Goal: Information Seeking & Learning: Learn about a topic

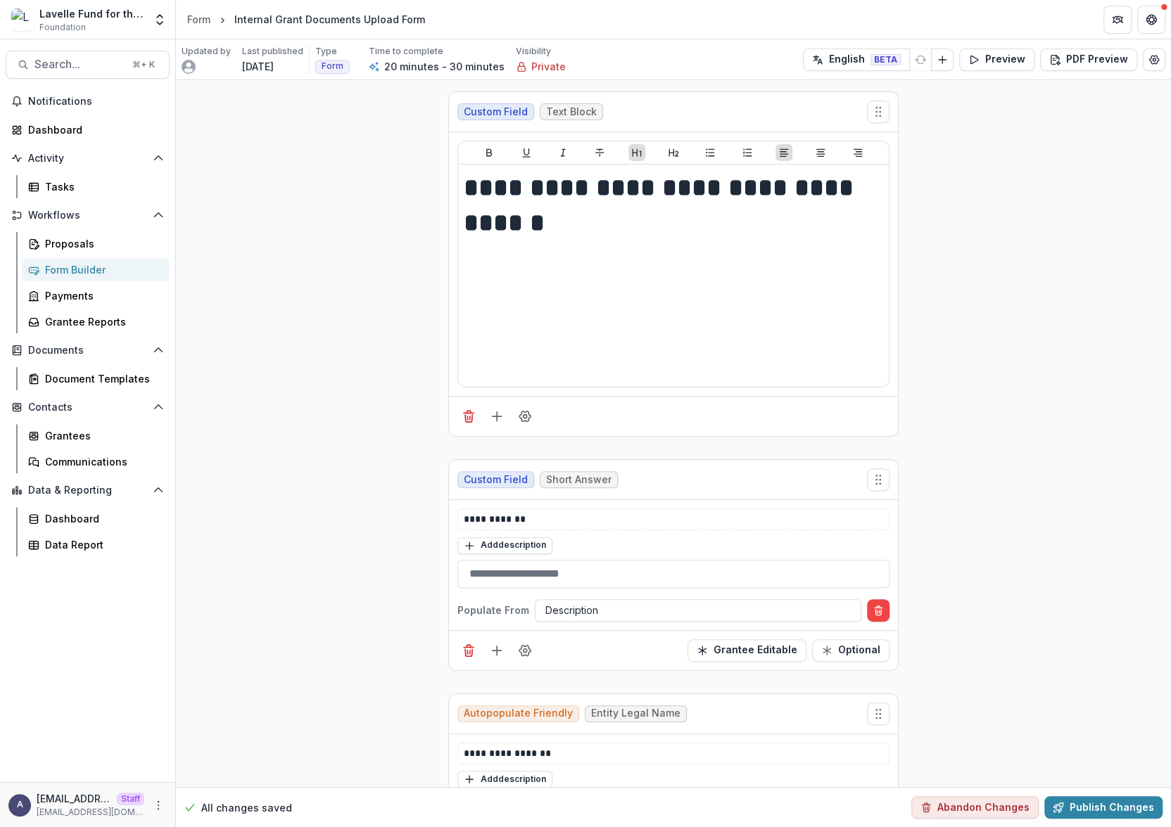
scroll to position [241, 0]
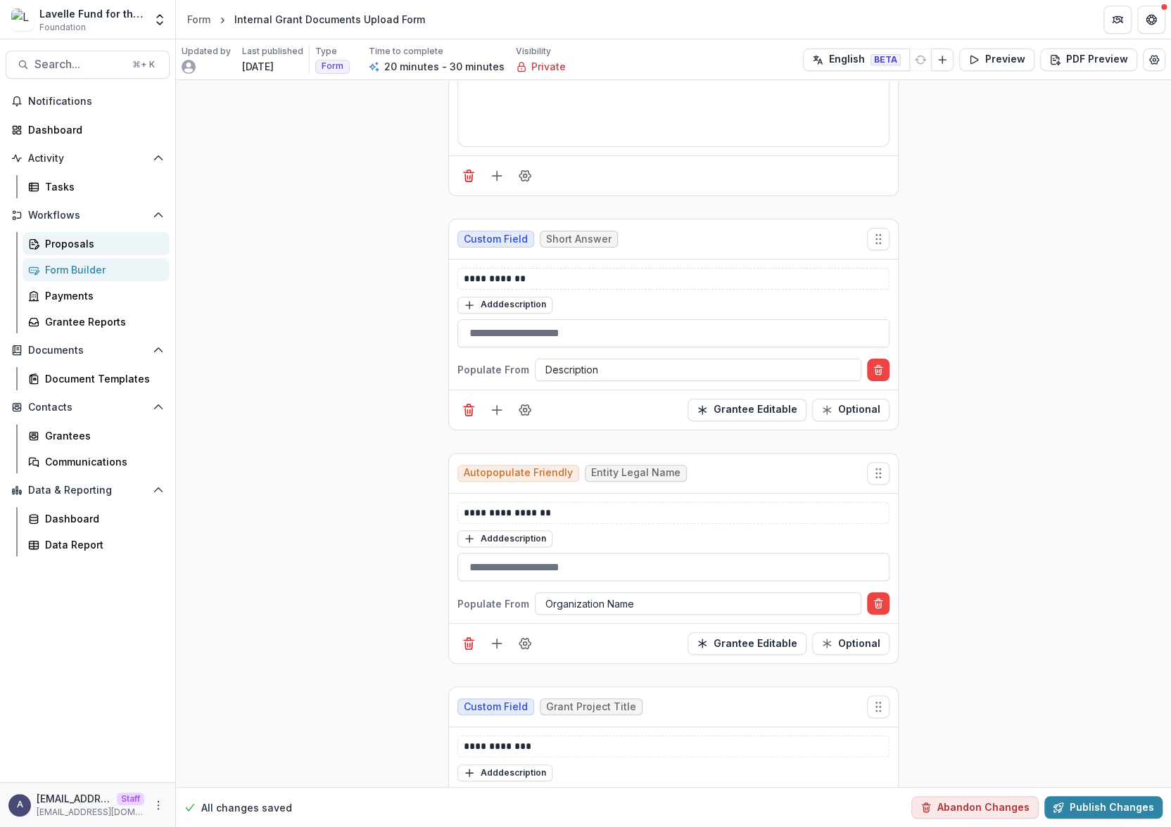
click at [91, 250] on div "Proposals" at bounding box center [101, 243] width 113 height 15
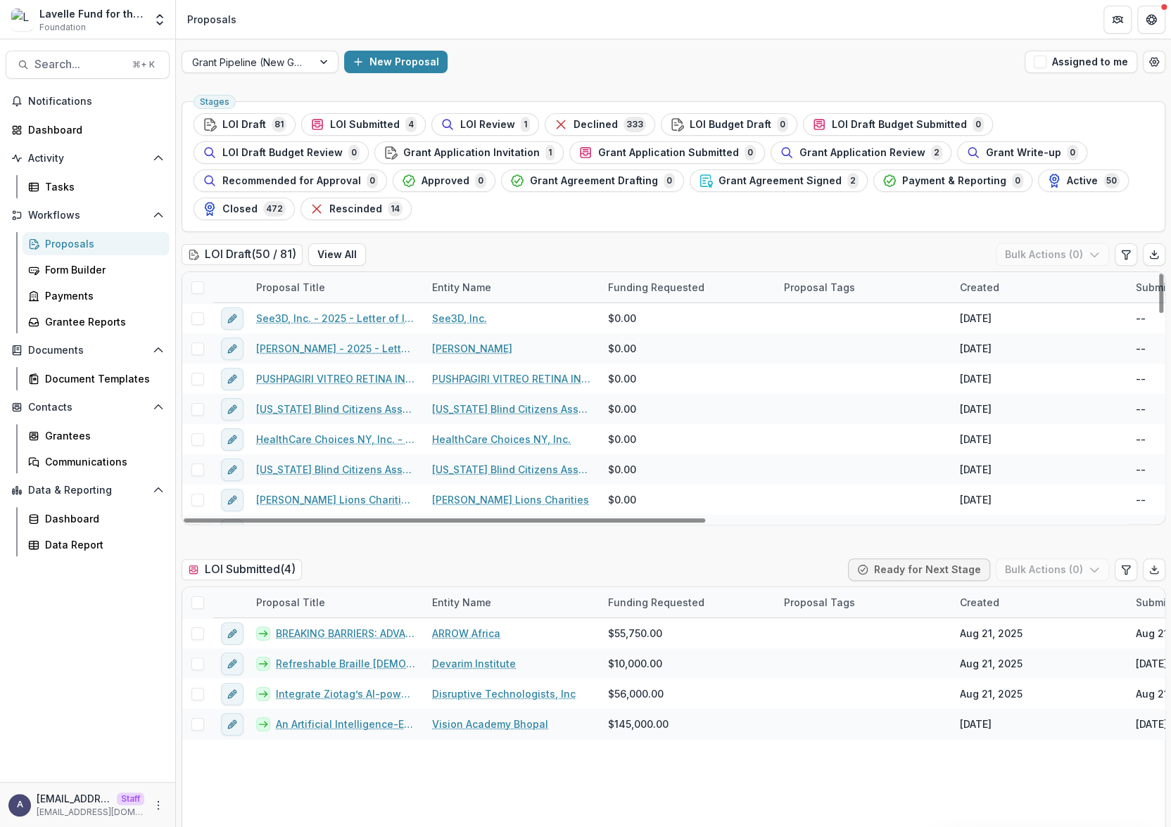
click at [684, 80] on div "Grant Pipeline (New Grantees) New Proposal Assigned to me" at bounding box center [673, 61] width 995 height 45
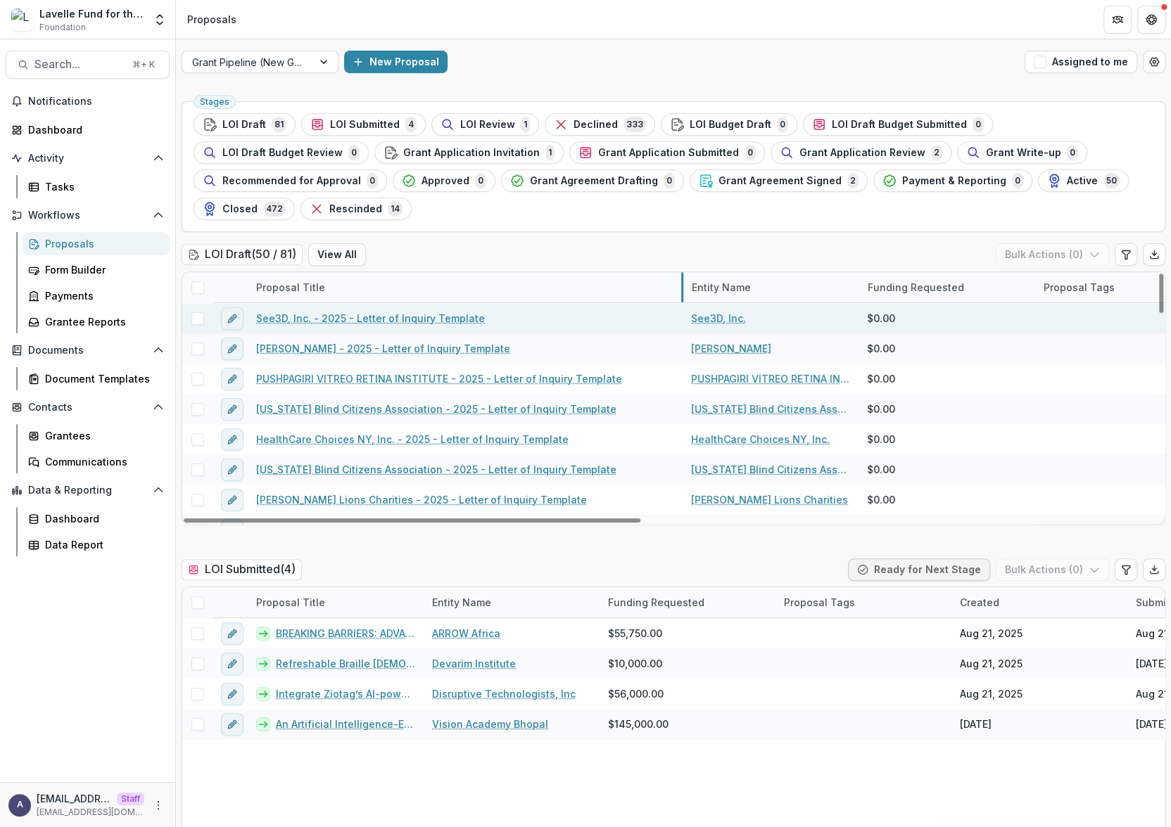
drag, startPoint x: 423, startPoint y: 258, endPoint x: 683, endPoint y: 293, distance: 262.5
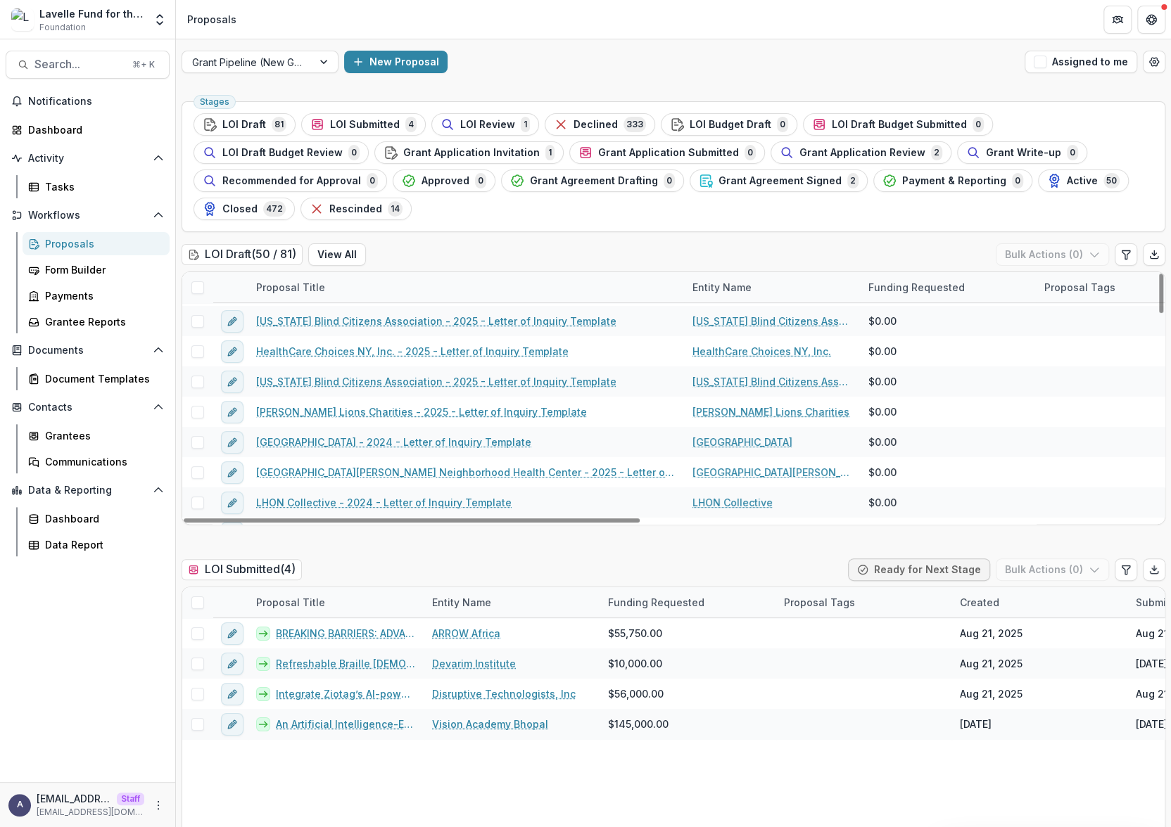
scroll to position [59, 0]
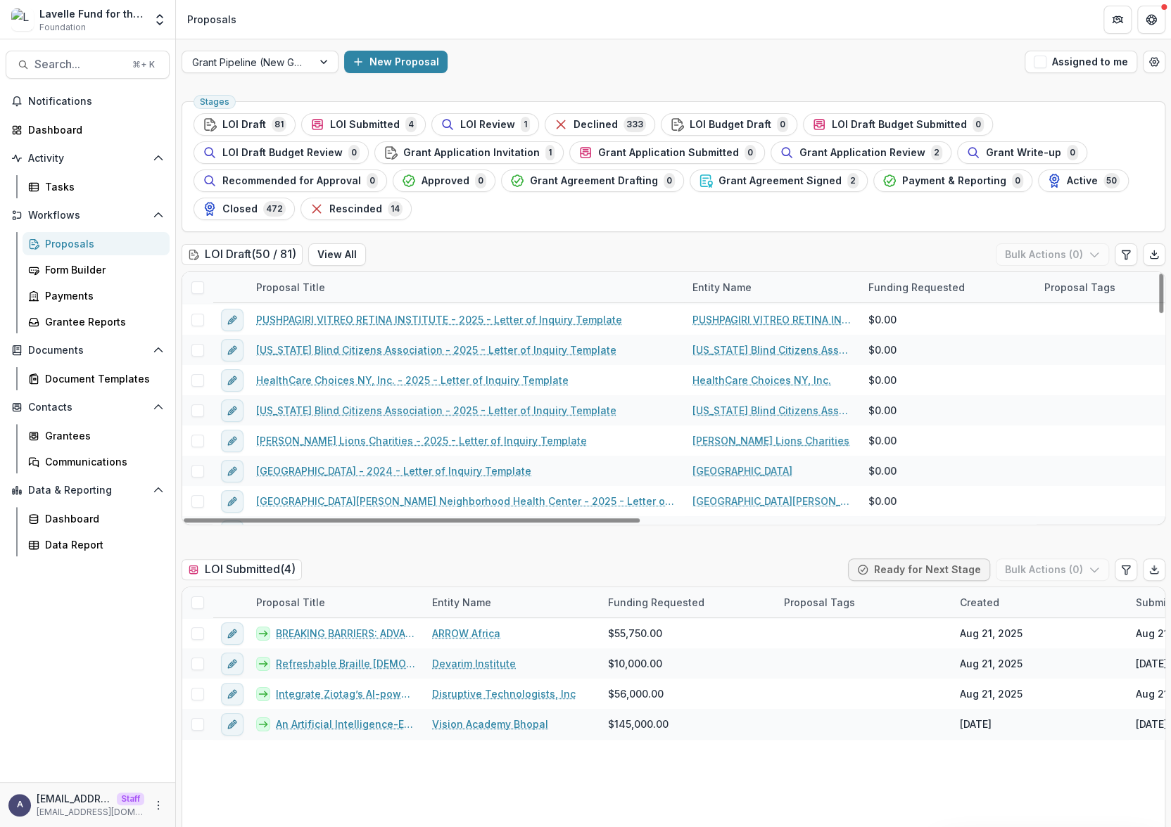
click at [414, 272] on div "Proposal Title" at bounding box center [466, 287] width 436 height 30
click at [381, 286] on input at bounding box center [334, 291] width 169 height 23
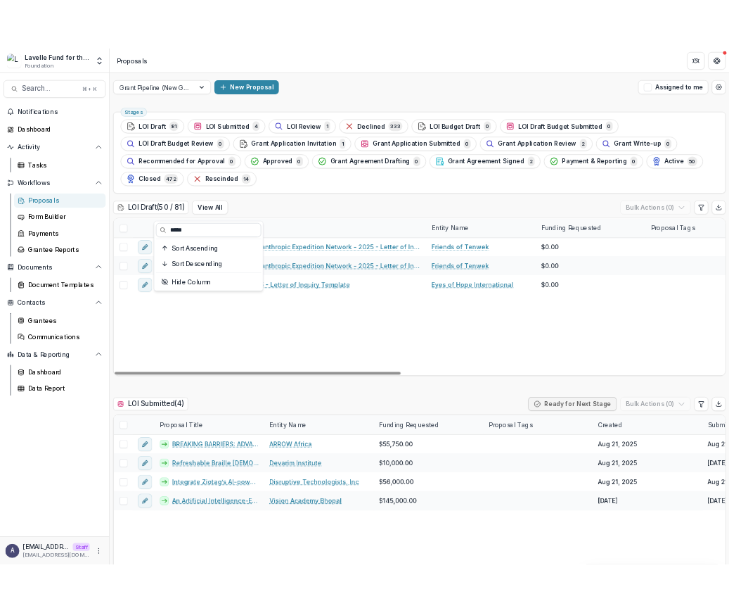
scroll to position [0, 0]
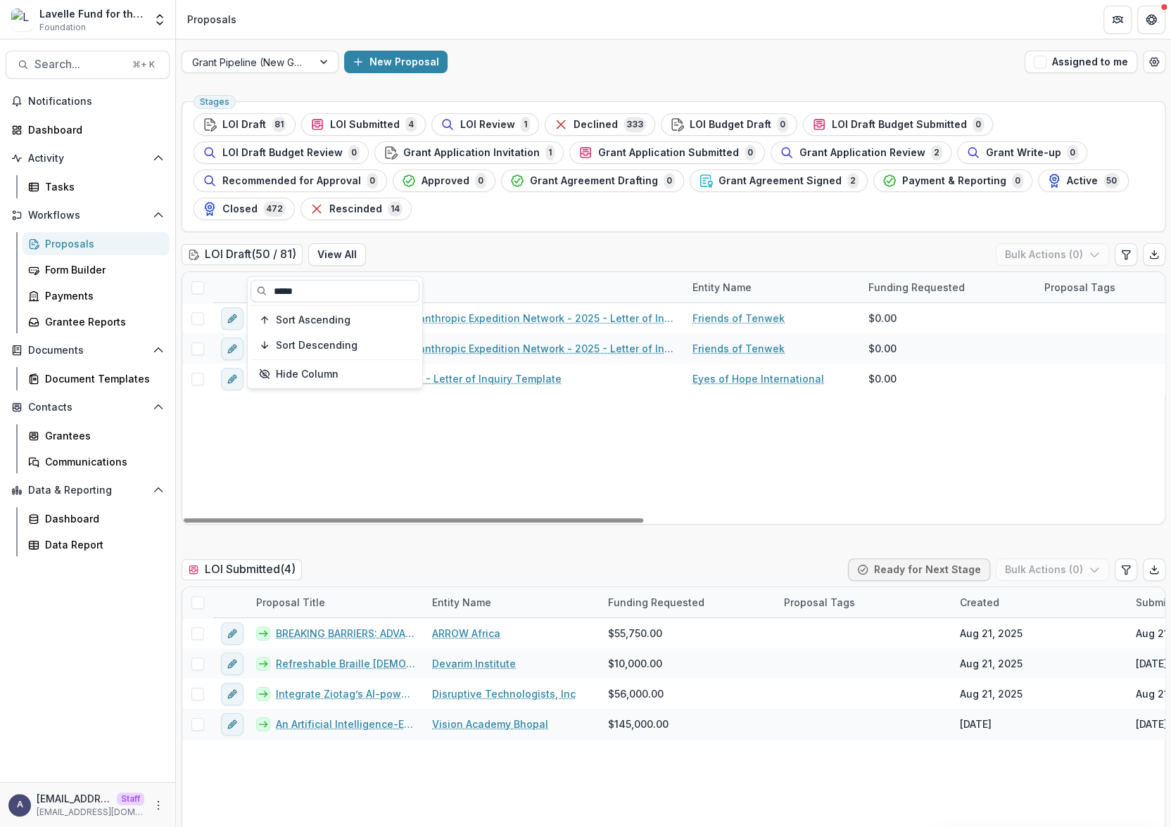
type input "*****"
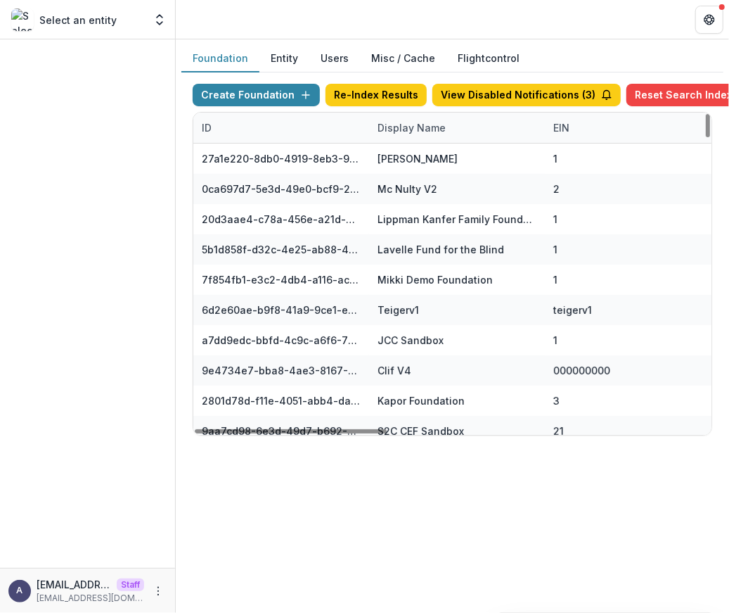
click at [276, 129] on div "ID" at bounding box center [281, 128] width 176 height 30
click at [441, 142] on div "Display Name" at bounding box center [457, 128] width 176 height 30
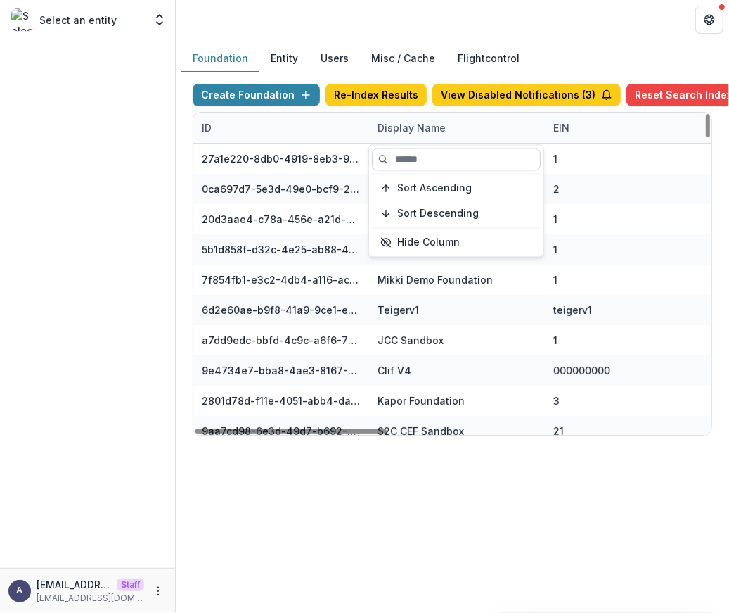
click at [435, 167] on input at bounding box center [456, 159] width 169 height 23
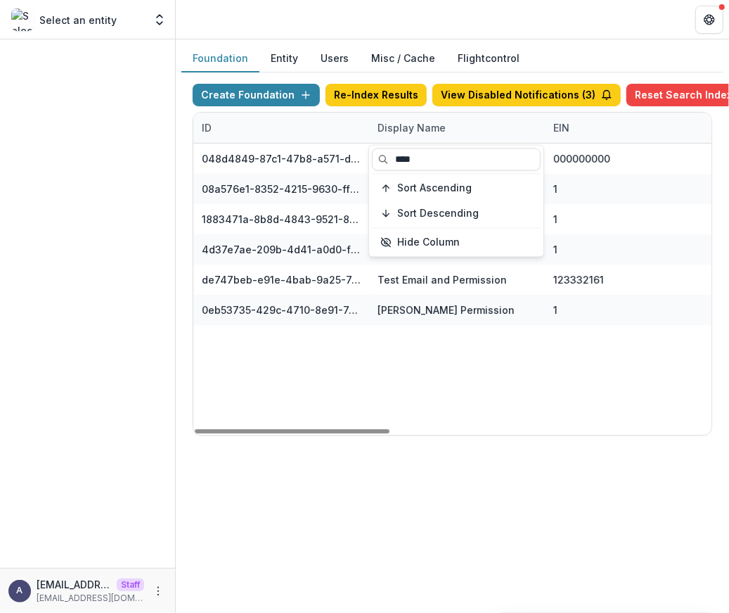
type input "****"
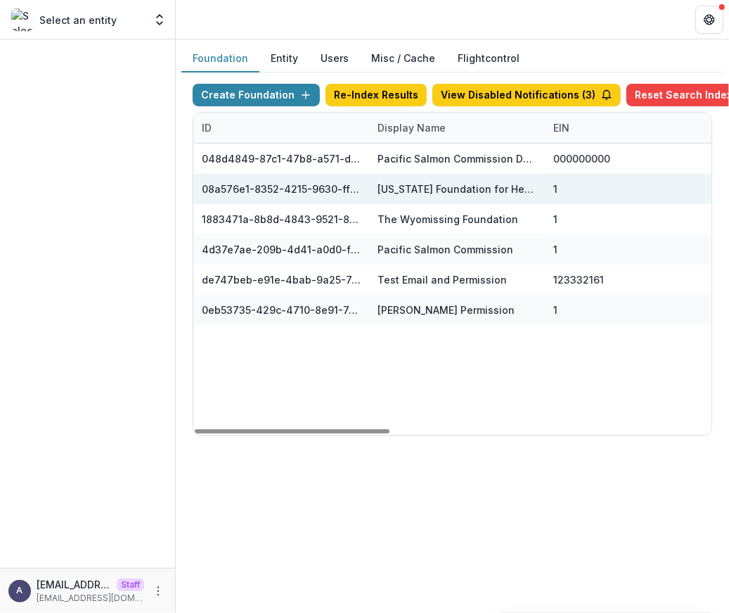
click at [433, 192] on div "Missouri Foundation for Health" at bounding box center [457, 188] width 159 height 15
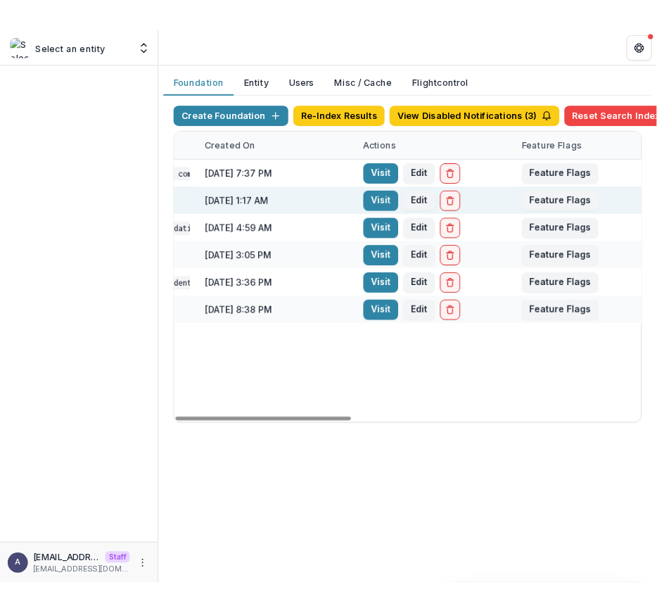
scroll to position [0, 853]
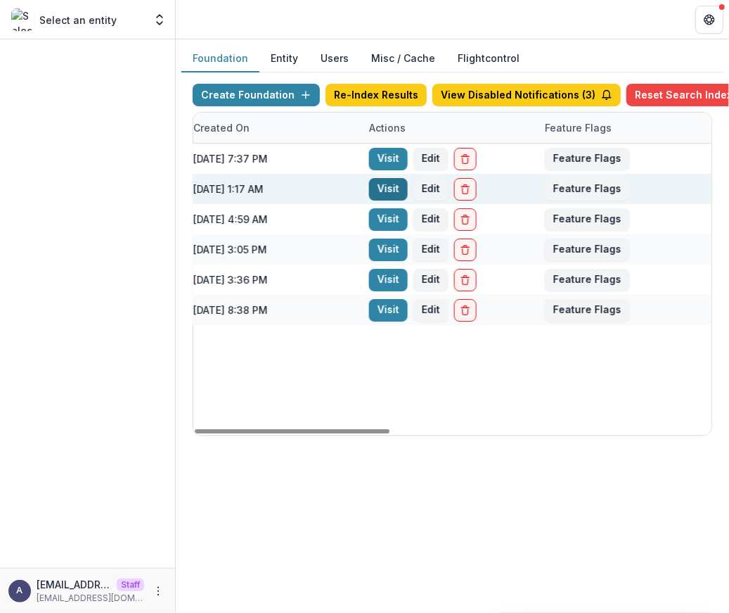
click at [391, 193] on link "Visit" at bounding box center [388, 189] width 39 height 23
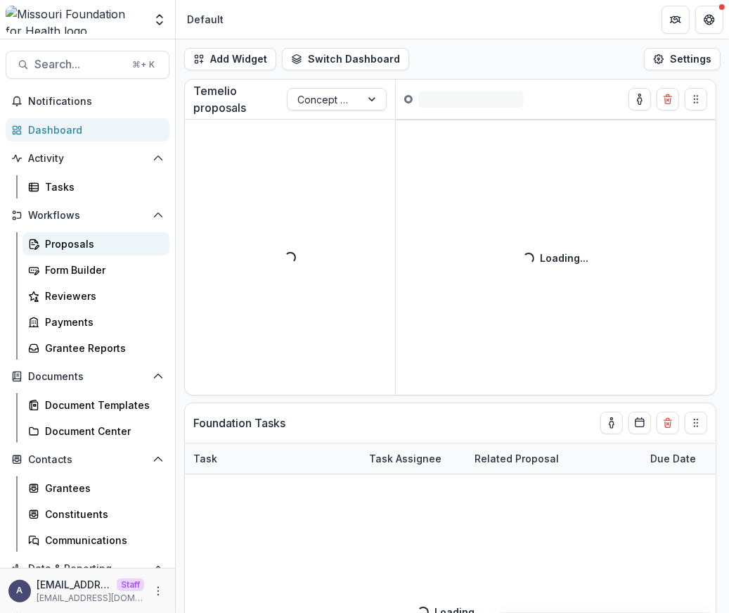
click at [76, 246] on div "Proposals" at bounding box center [101, 243] width 113 height 15
